Goal: Information Seeking & Learning: Find specific fact

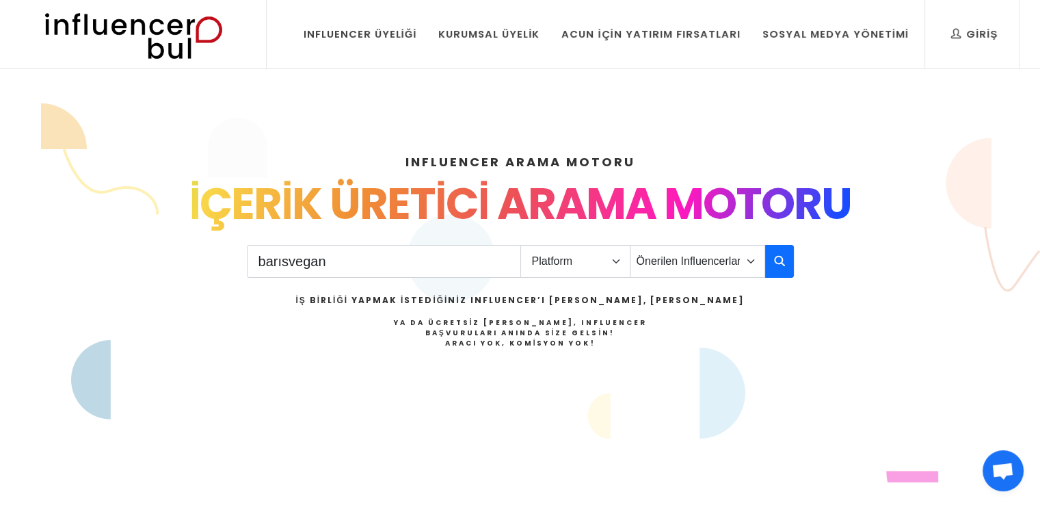
click at [503, 267] on input "barısvegan" at bounding box center [384, 261] width 274 height 33
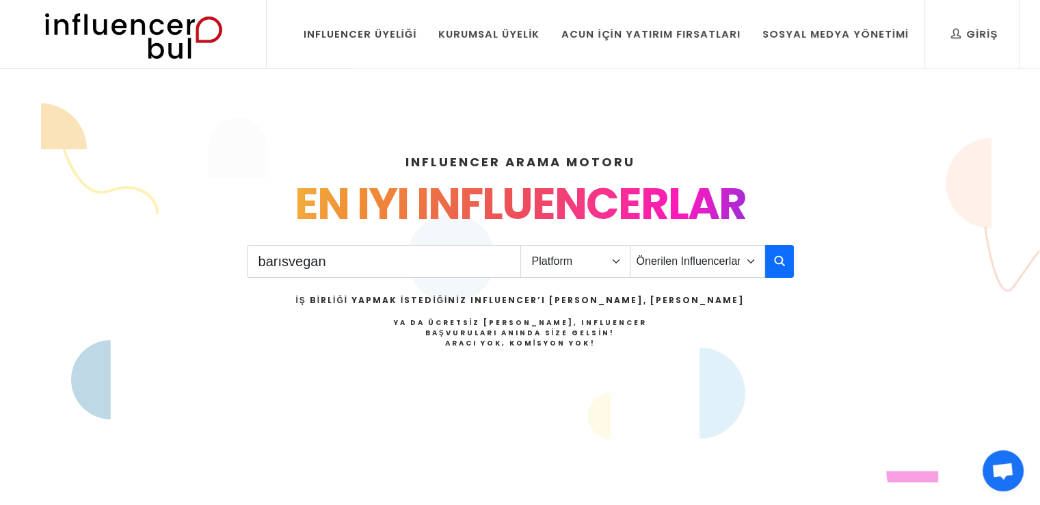
type input "barısvegan"
click at [615, 269] on select "Platform Instagram Facebook Youtube Tiktok Twitter Twitch" at bounding box center [575, 261] width 110 height 33
select select "1"
click at [520, 245] on select "Platform Instagram Facebook Youtube Tiktok Twitter Twitch" at bounding box center [575, 261] width 110 height 33
click at [777, 254] on icon "button" at bounding box center [779, 260] width 11 height 16
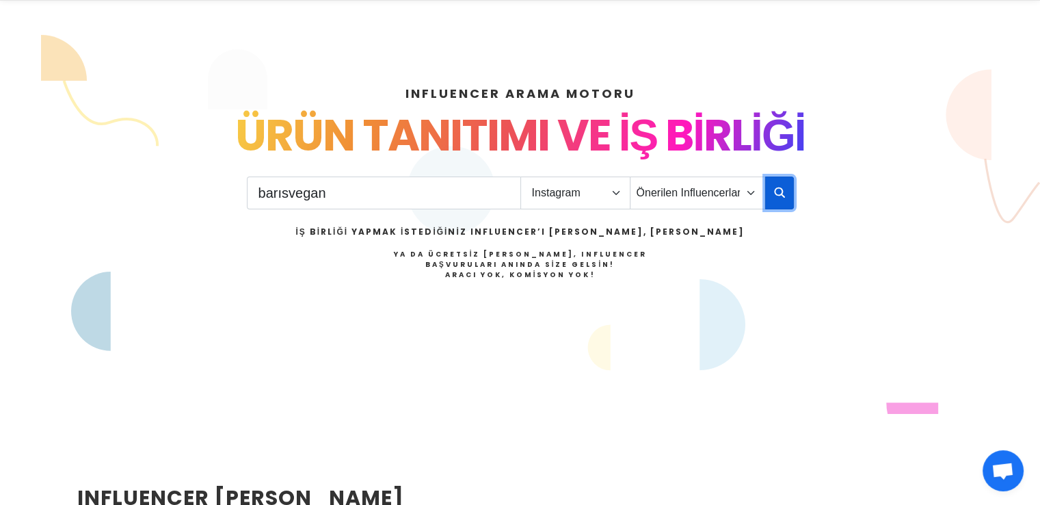
scroll to position [205, 0]
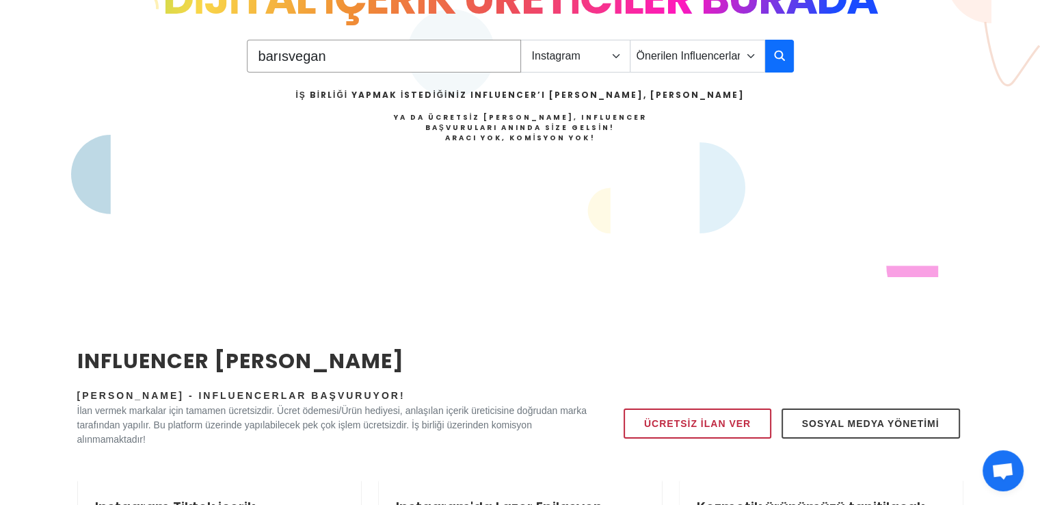
click at [286, 62] on input "barısvegan" at bounding box center [384, 56] width 274 height 33
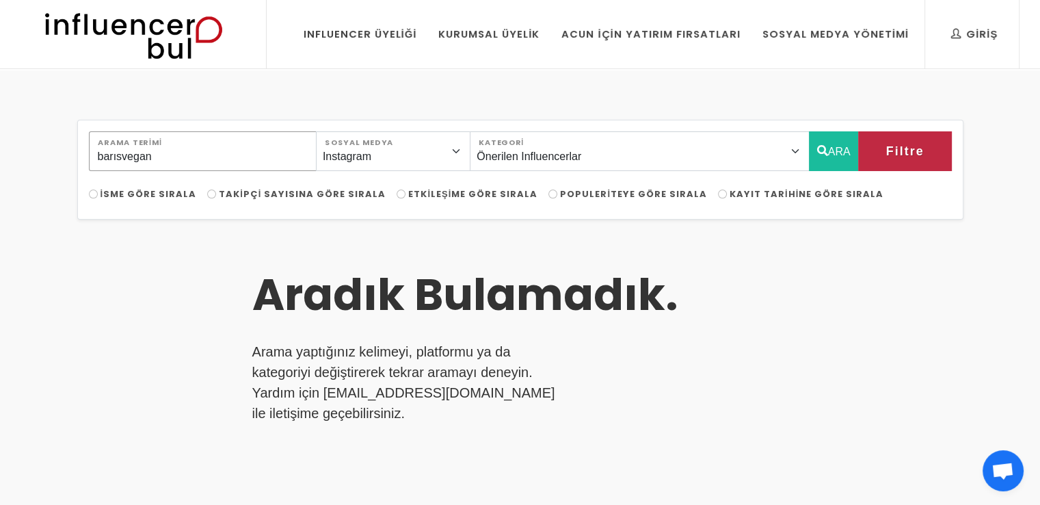
drag, startPoint x: 178, startPoint y: 161, endPoint x: 0, endPoint y: 192, distance: 181.2
click at [2, 191] on div "barısvegan Arama Terimi Instagram Facebook Youtube Tiktok Twitter Twitch Sosyal…" at bounding box center [520, 478] width 1040 height 816
type input "barisvegan"
click at [827, 154] on button "ARA" at bounding box center [834, 151] width 50 height 40
click at [831, 146] on button "ARA" at bounding box center [834, 151] width 50 height 40
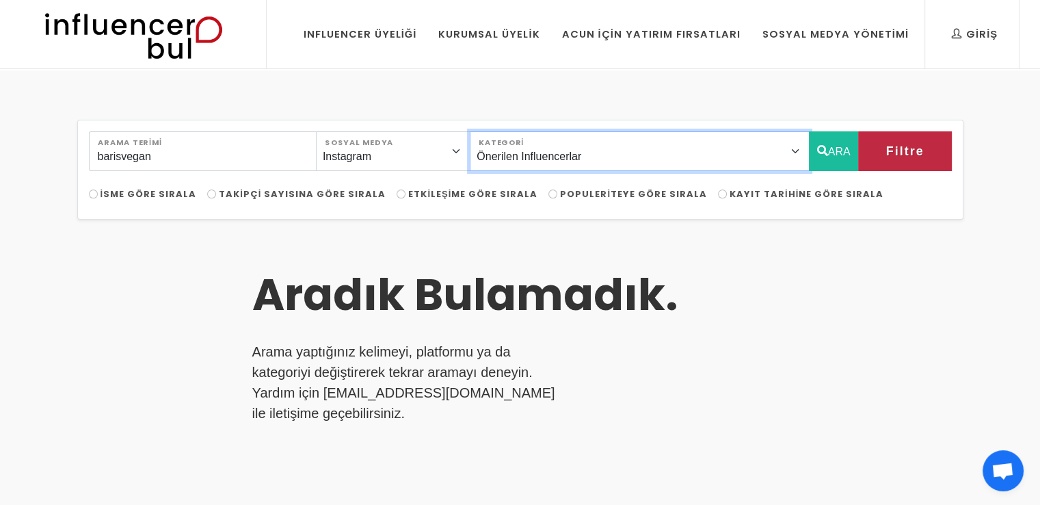
click at [615, 155] on select "Önerilen Influencerlar Aile & [PERSON_NAME] & [PERSON_NAME] [PERSON_NAME] & [PE…" at bounding box center [639, 151] width 339 height 40
click at [617, 159] on select "Önerilen Influencerlar Aile & [PERSON_NAME] & [PERSON_NAME] [PERSON_NAME] & [PE…" at bounding box center [639, 151] width 339 height 40
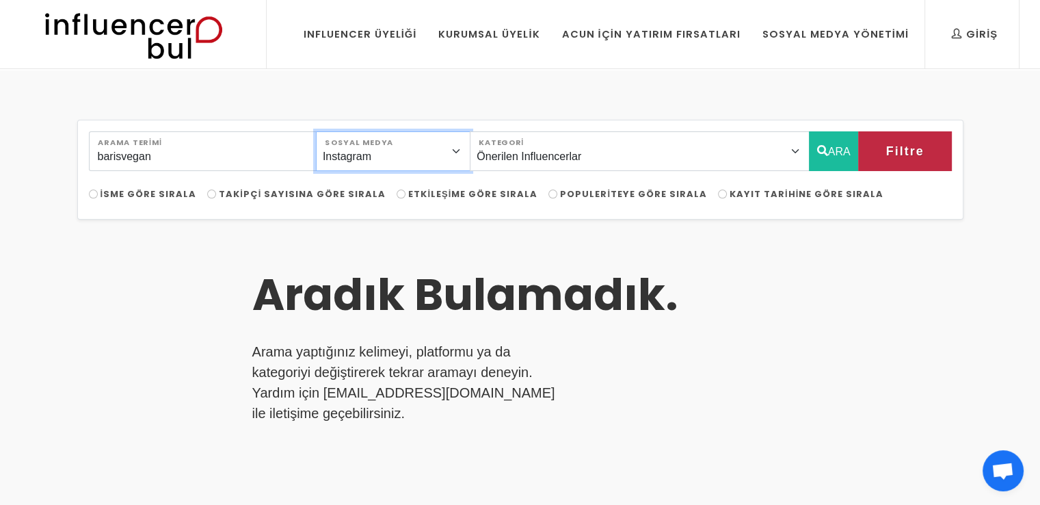
click at [433, 159] on select "Instagram Facebook Youtube Tiktok Twitter Twitch" at bounding box center [393, 151] width 155 height 40
click at [331, 131] on select "Instagram Facebook Youtube Tiktok Twitter Twitch" at bounding box center [393, 151] width 155 height 40
click at [812, 157] on button "ARA" at bounding box center [834, 151] width 50 height 40
click at [177, 49] on img at bounding box center [133, 34] width 225 height 68
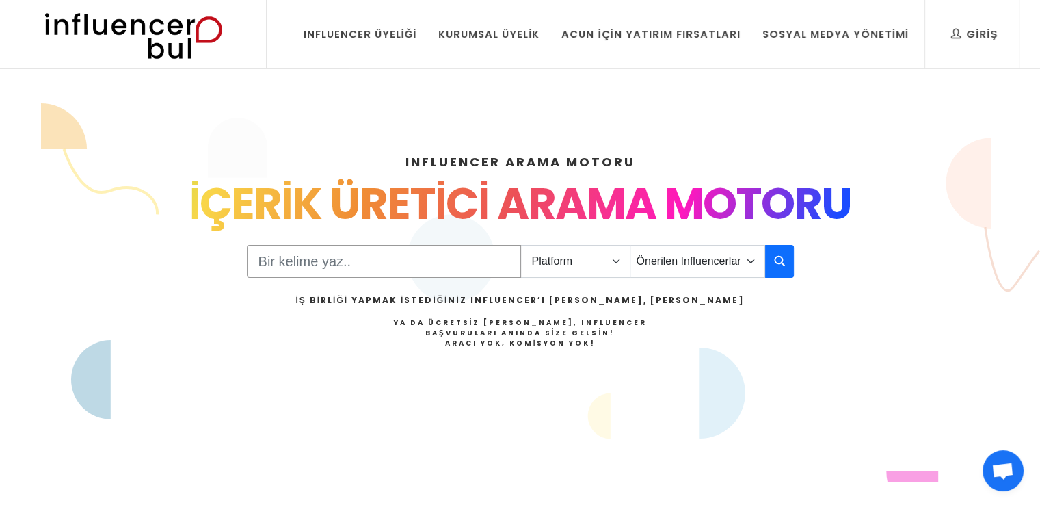
click at [405, 256] on input "Search" at bounding box center [384, 261] width 274 height 33
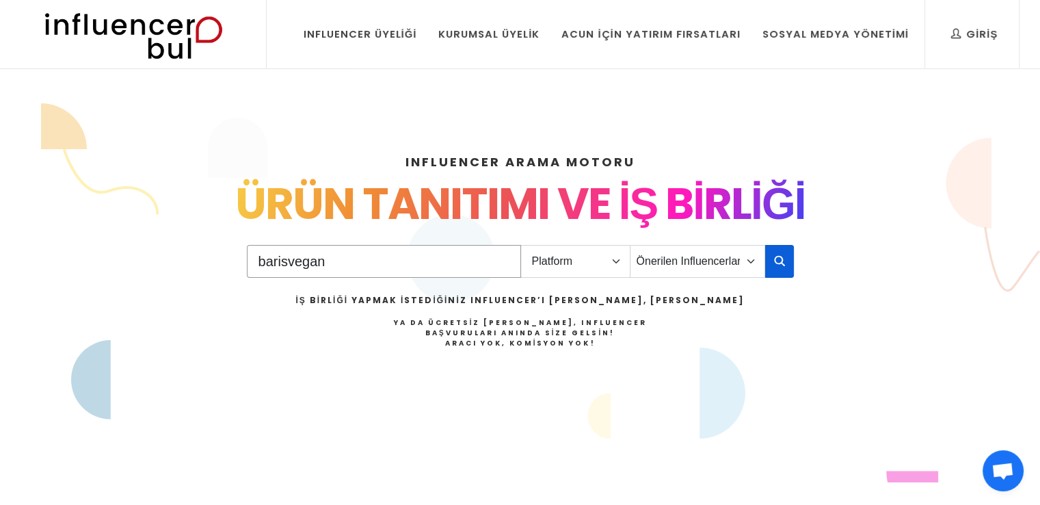
type input "barisvegan"
click at [777, 267] on icon "button" at bounding box center [779, 260] width 11 height 16
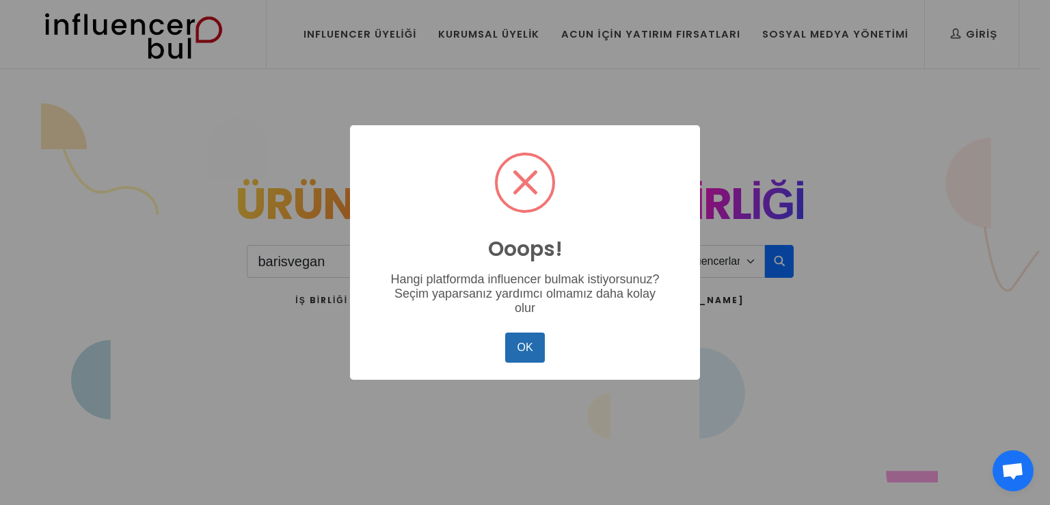
click at [524, 351] on button "OK" at bounding box center [525, 347] width 40 height 30
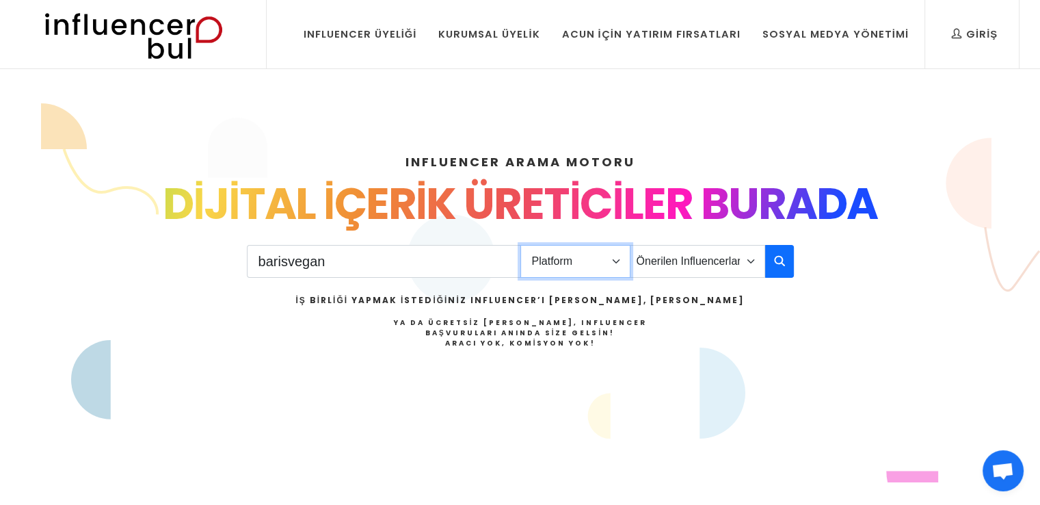
click at [552, 266] on select "Platform Instagram Facebook Youtube Tiktok Twitter Twitch" at bounding box center [575, 261] width 110 height 33
select select "1"
click at [520, 245] on select "Platform Instagram Facebook Youtube Tiktok Twitter Twitch" at bounding box center [575, 261] width 110 height 33
click at [792, 262] on button "button" at bounding box center [779, 261] width 29 height 33
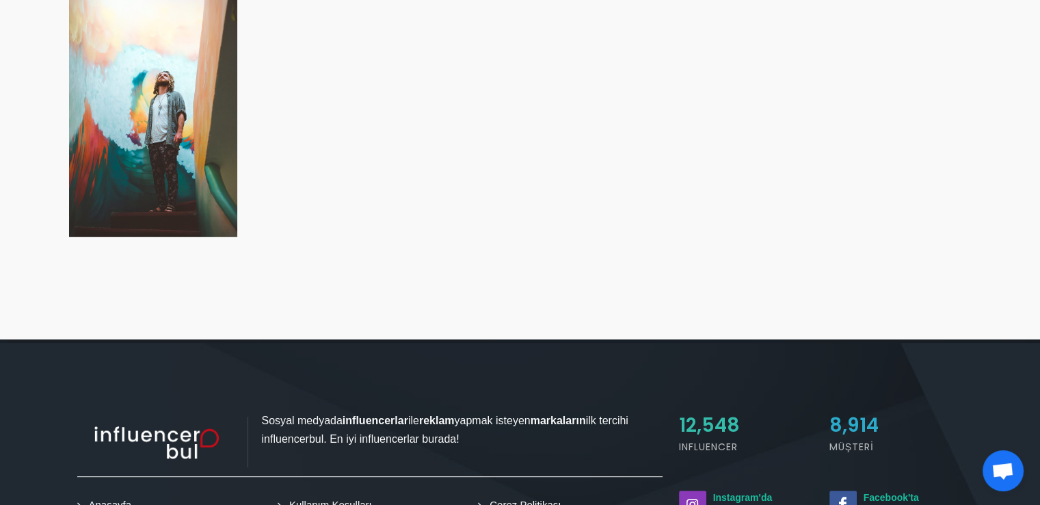
scroll to position [807, 0]
